Goal: Task Accomplishment & Management: Use online tool/utility

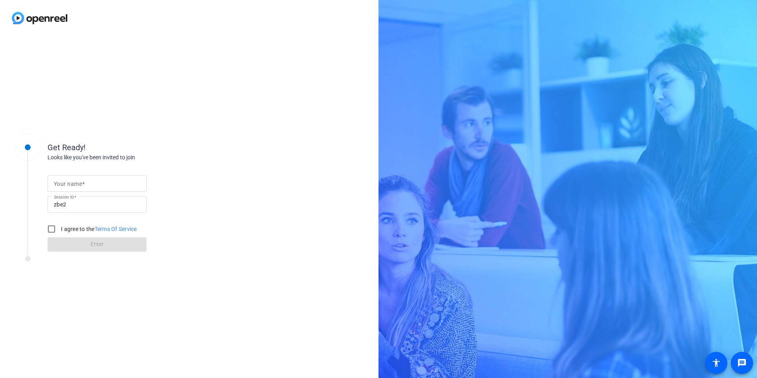
click at [120, 181] on input "Your name" at bounding box center [97, 184] width 86 height 10
type input "[PERSON_NAME]"
click at [51, 230] on input "I agree to the Terms Of Service" at bounding box center [52, 229] width 16 height 16
checkbox input "true"
click at [65, 242] on span at bounding box center [97, 244] width 99 height 19
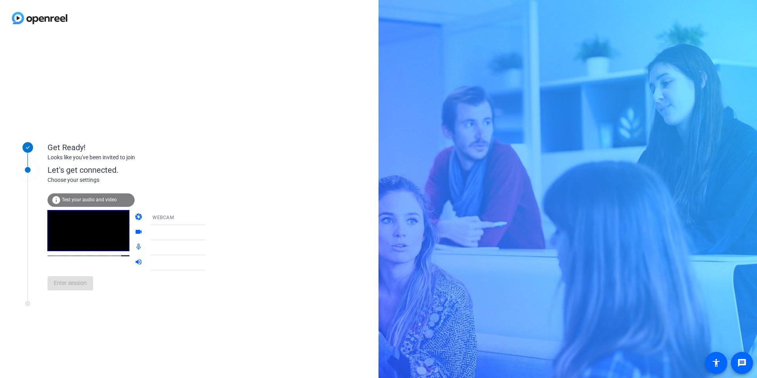
drag, startPoint x: 76, startPoint y: 289, endPoint x: 93, endPoint y: 276, distance: 21.7
click at [76, 290] on div "Enter session" at bounding box center [135, 283] width 175 height 26
click at [153, 216] on span "WEBCAM" at bounding box center [163, 218] width 21 height 6
click at [149, 230] on span "WEBCAM" at bounding box center [151, 233] width 21 height 10
click at [156, 234] on div at bounding box center [182, 233] width 59 height 10
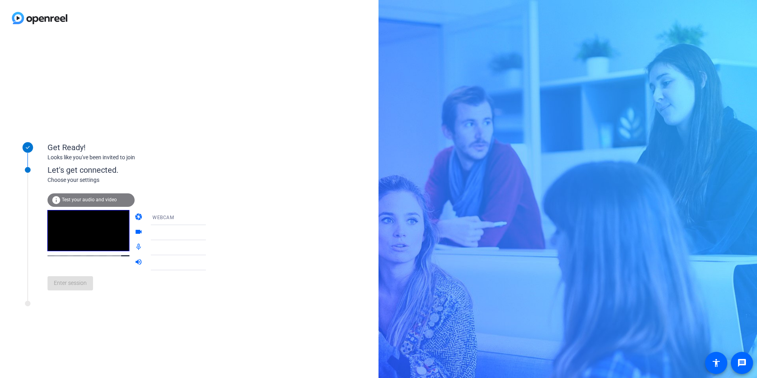
click at [209, 231] on icon at bounding box center [214, 233] width 10 height 10
click at [69, 280] on span "Enter session" at bounding box center [70, 283] width 33 height 8
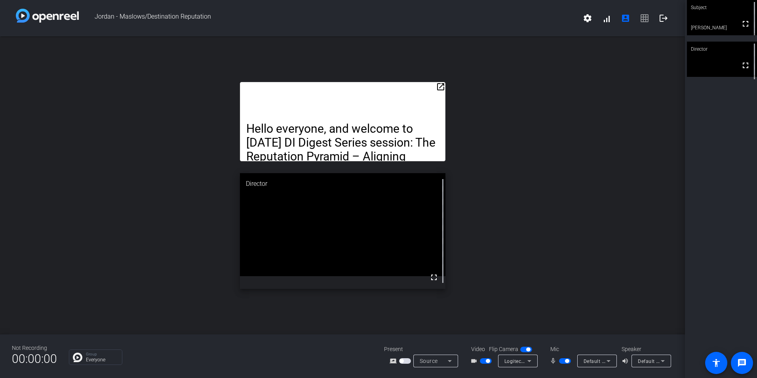
click at [441, 90] on mat-icon "open_in_new" at bounding box center [441, 87] width 10 height 10
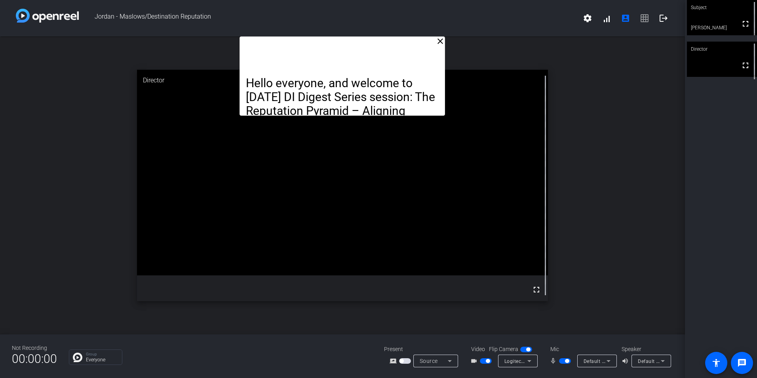
drag, startPoint x: 391, startPoint y: 101, endPoint x: 393, endPoint y: 68, distance: 32.9
click at [393, 68] on div "Hello everyone, and welcome to [DATE] DI Digest Series session: The Reputation …" at bounding box center [343, 75] width 206 height 79
click at [612, 366] on icon at bounding box center [609, 361] width 10 height 10
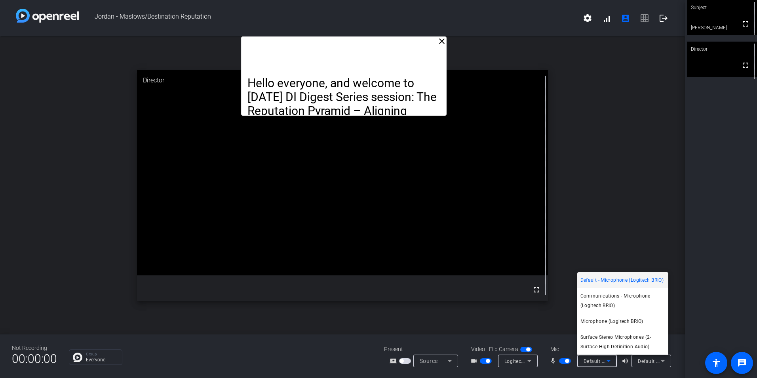
click at [611, 366] on div at bounding box center [378, 189] width 757 height 378
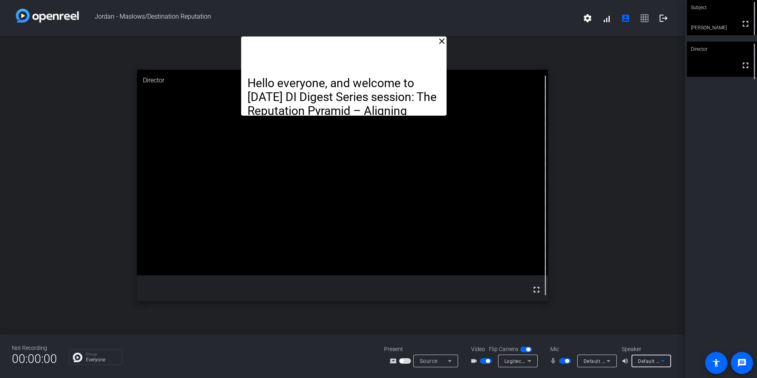
click at [660, 363] on icon at bounding box center [663, 361] width 10 height 10
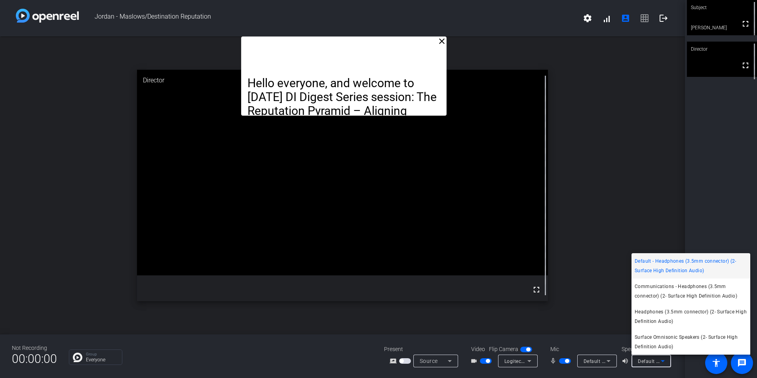
click at [683, 363] on div at bounding box center [378, 189] width 757 height 378
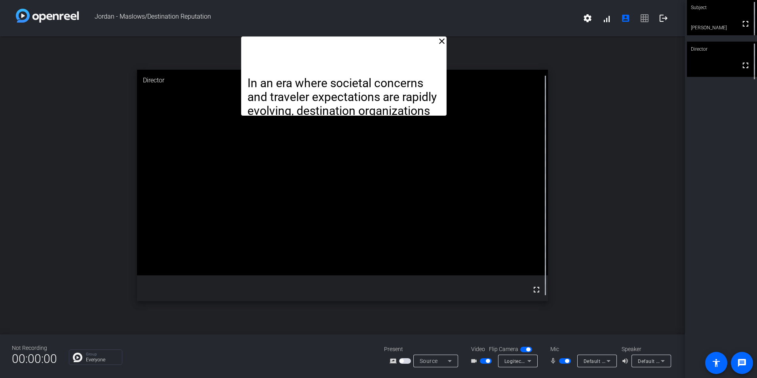
click at [96, 269] on div "close In an era where societal concerns and traveler expectations are rapidly e…" at bounding box center [342, 185] width 685 height 298
